Goal: Find specific page/section: Find specific page/section

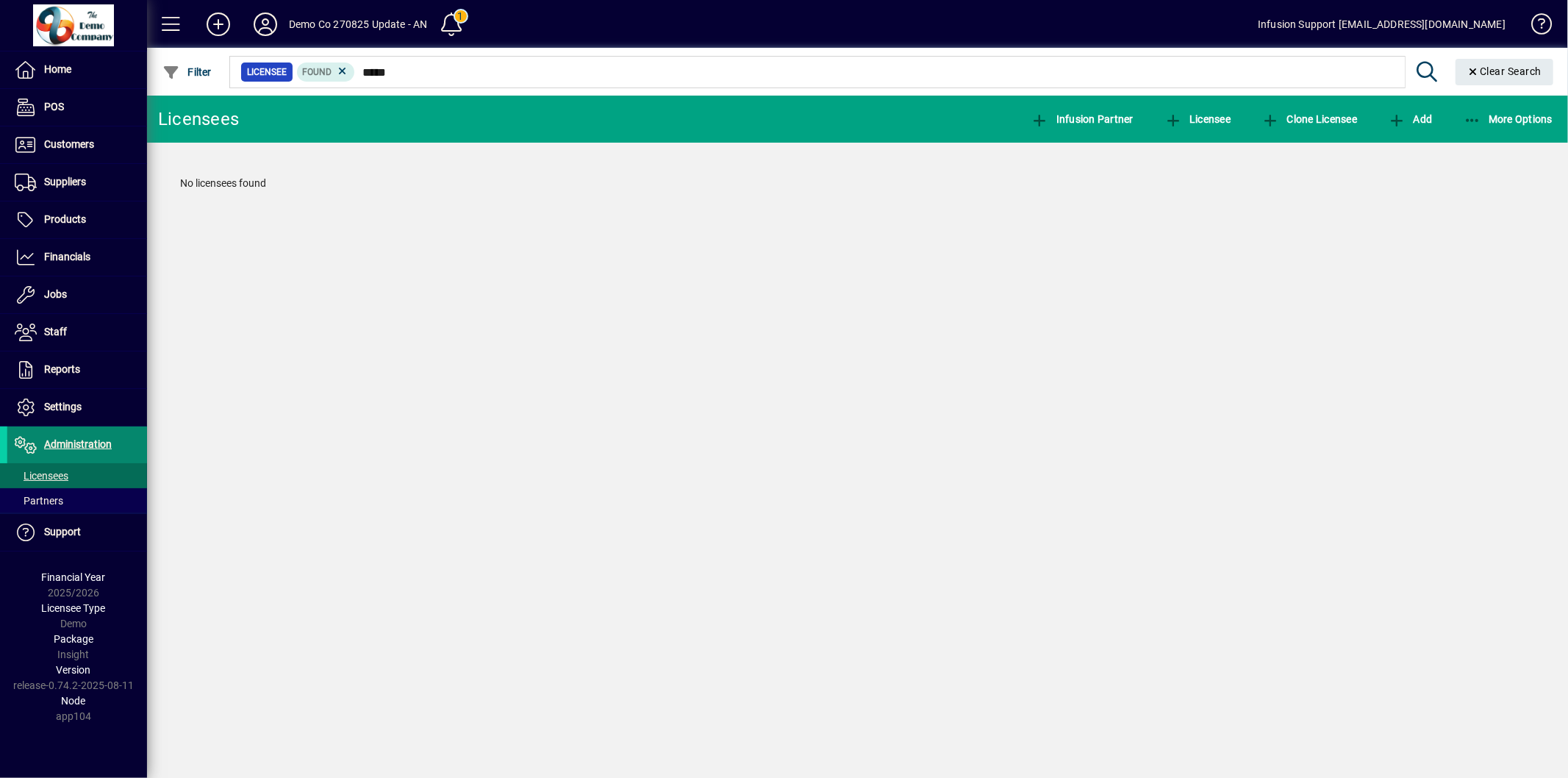
click at [71, 436] on span "Administration" at bounding box center [60, 444] width 104 height 18
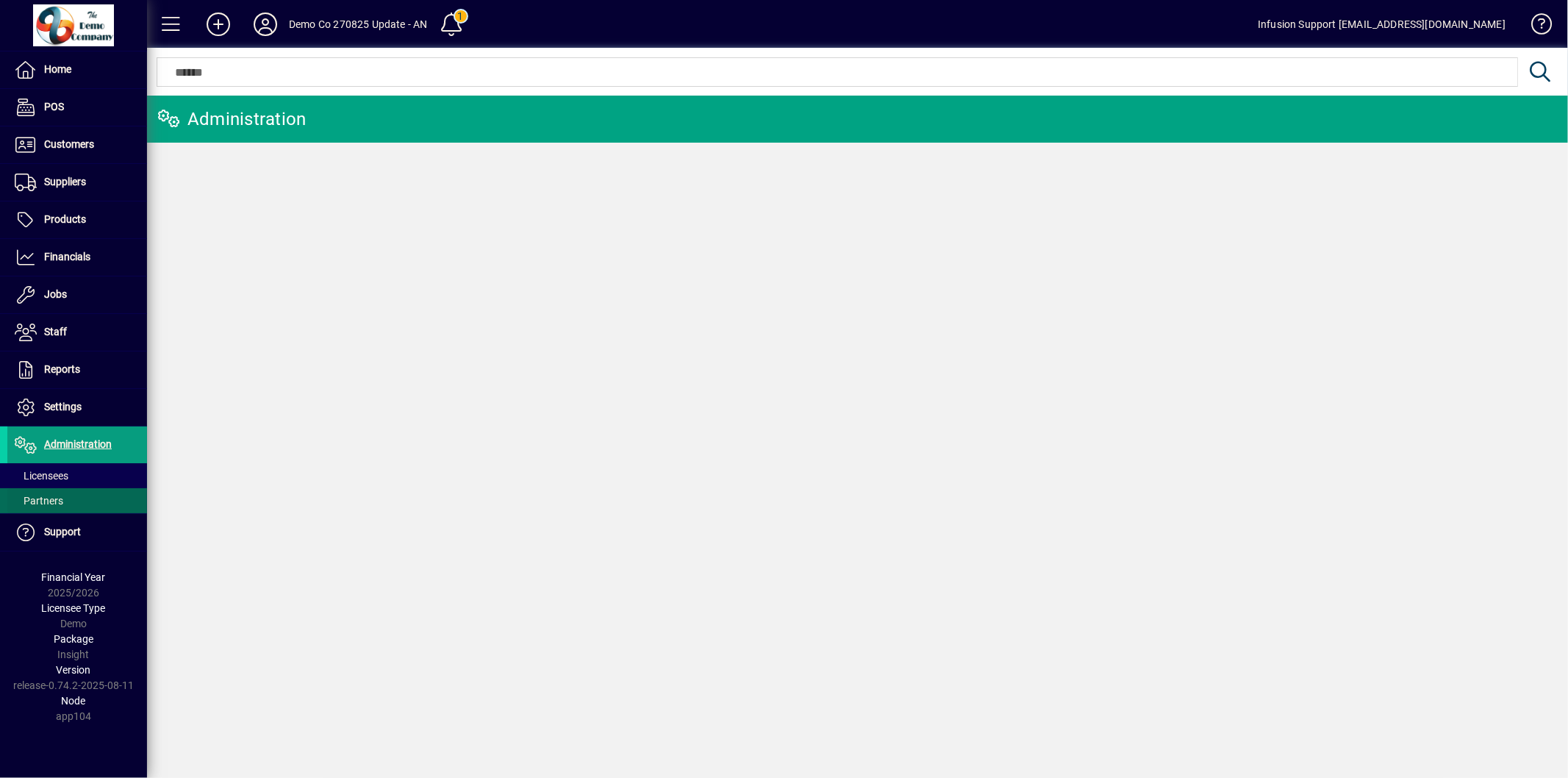
click at [43, 489] on span at bounding box center [77, 501] width 139 height 35
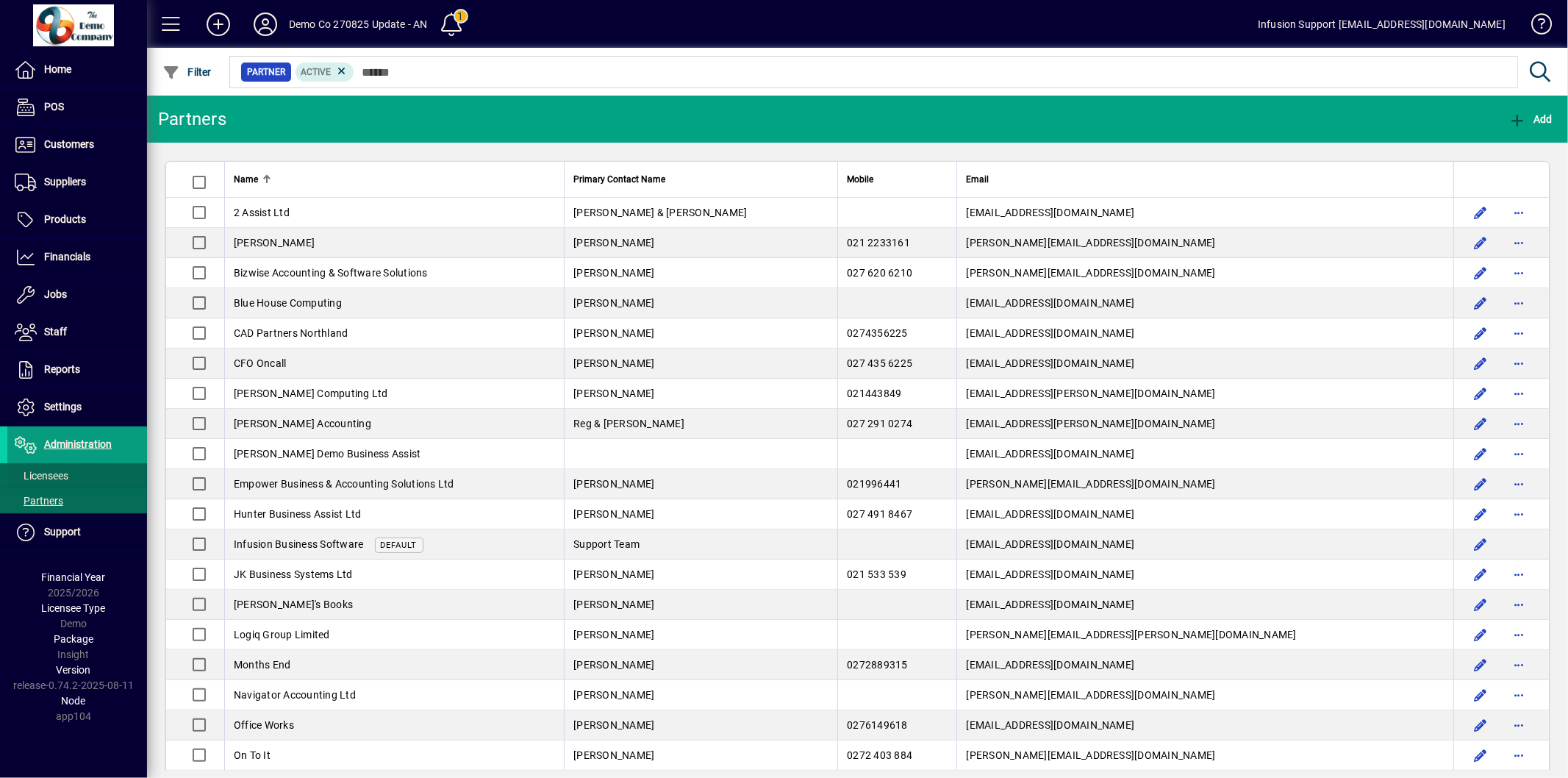
click at [50, 472] on span "Licensees" at bounding box center [41, 476] width 54 height 11
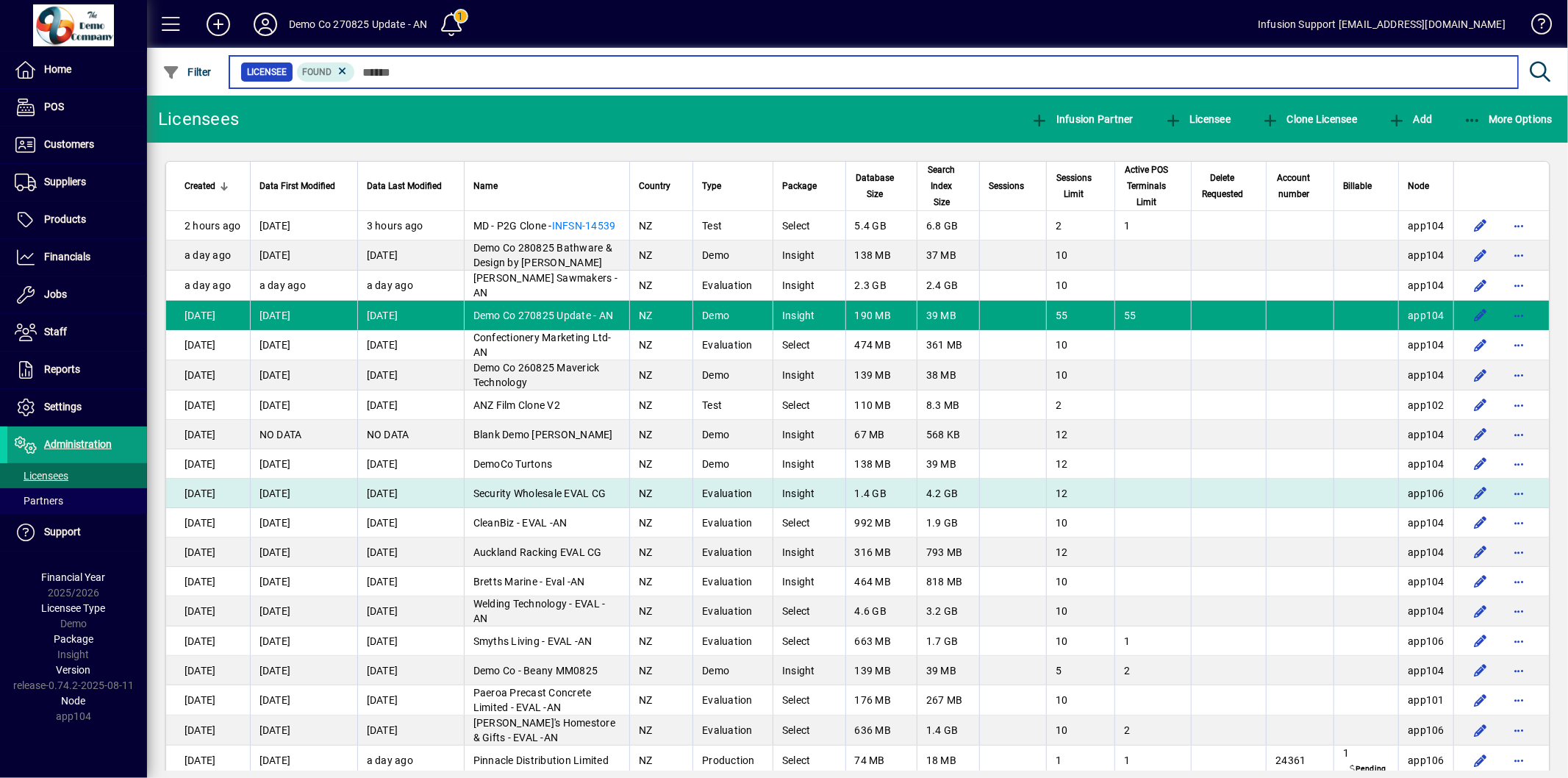
scroll to position [163, 0]
